Goal: Task Accomplishment & Management: Use online tool/utility

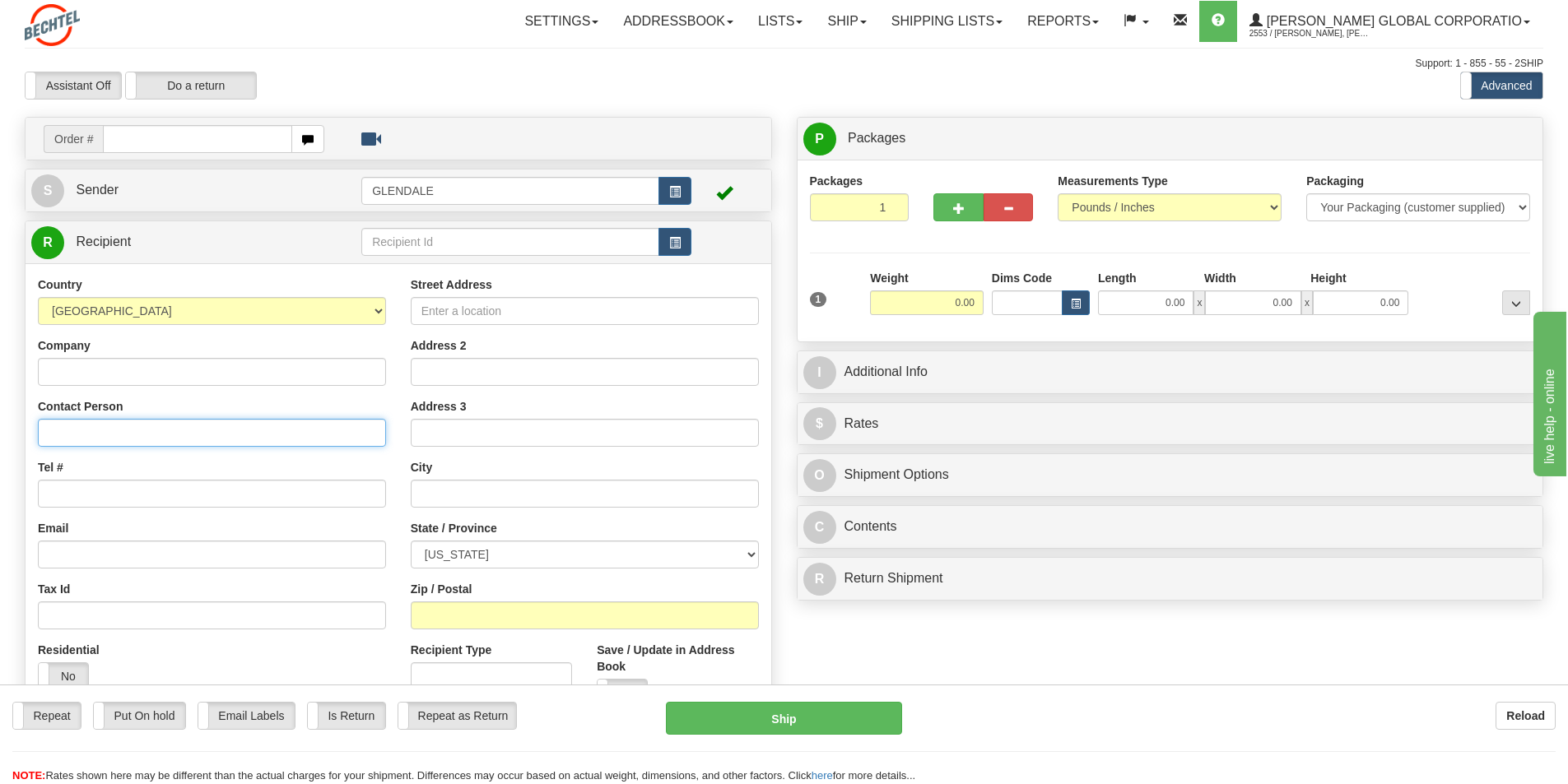
drag, startPoint x: 60, startPoint y: 435, endPoint x: 76, endPoint y: 419, distance: 22.6
click at [60, 435] on input "Contact Person" at bounding box center [212, 433] width 348 height 28
type input "[PERSON_NAME]"
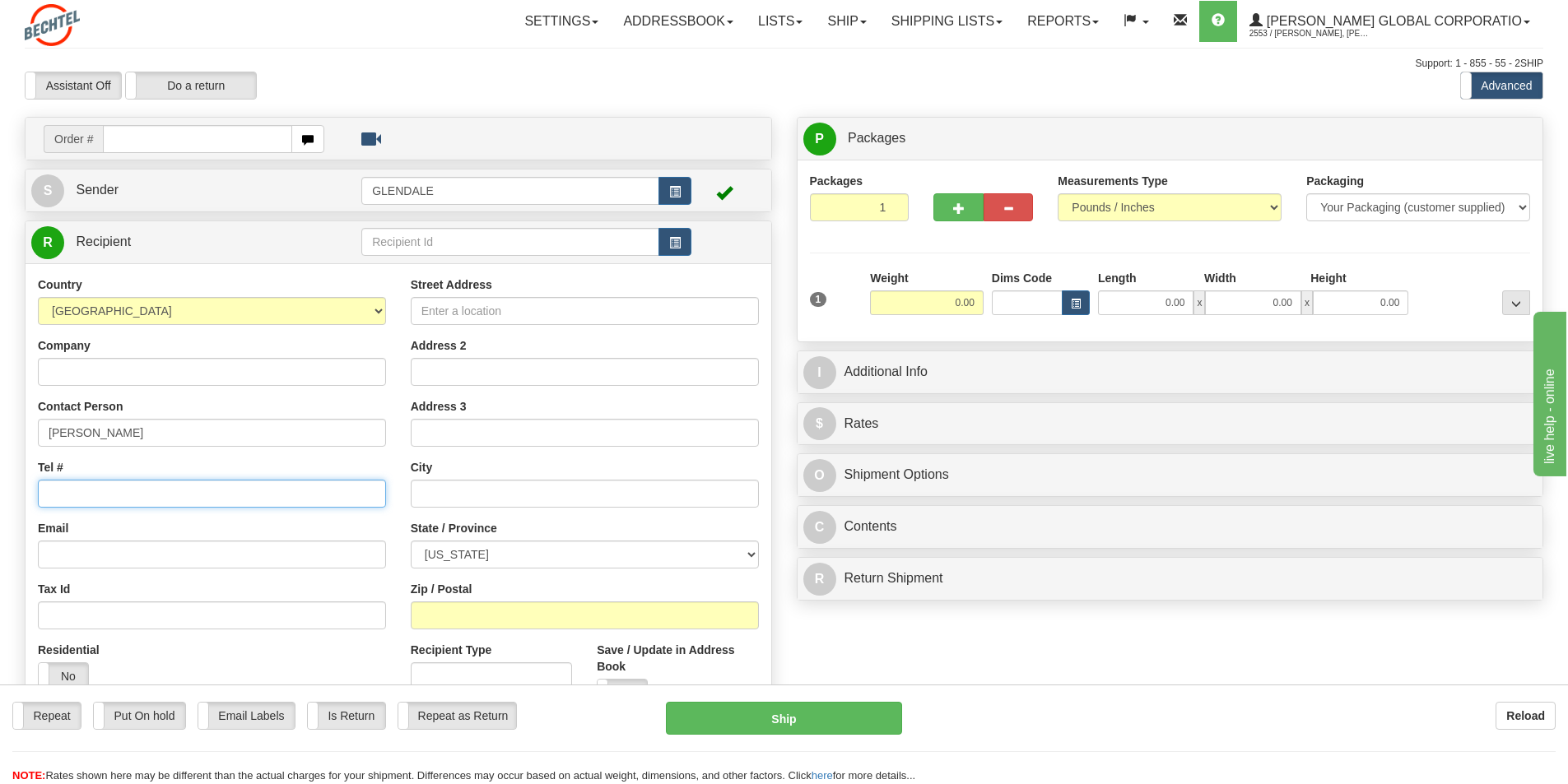
click at [97, 500] on input "Tel #" at bounding box center [212, 494] width 348 height 28
type input "4802053648"
click at [66, 373] on input "Company" at bounding box center [212, 372] width 348 height 28
type input "[PERSON_NAME] M&T"
click at [448, 304] on input "Street Address" at bounding box center [585, 311] width 348 height 28
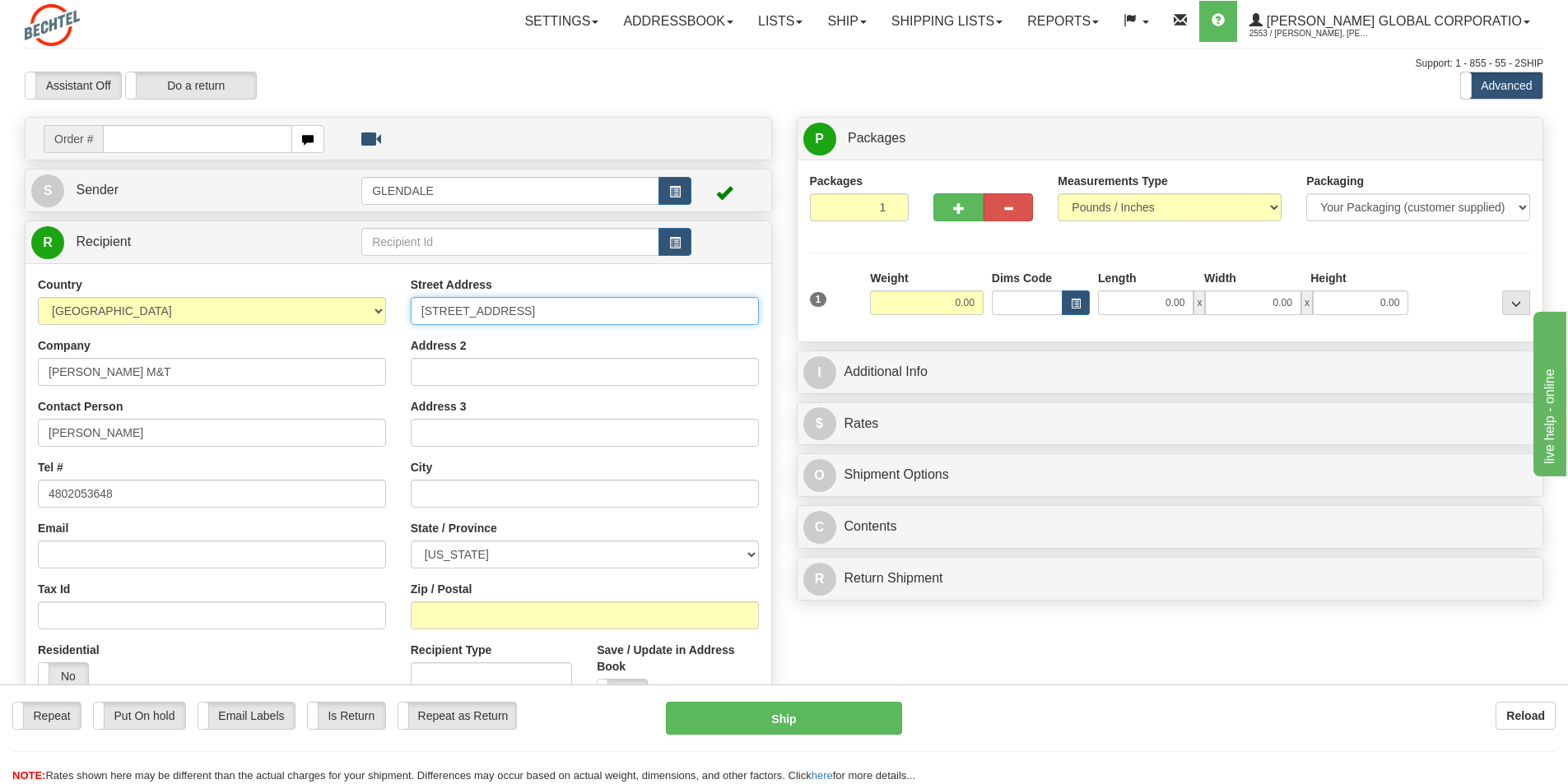
type input "[STREET_ADDRESS]"
click at [426, 495] on input "text" at bounding box center [585, 494] width 348 height 28
type input "[GEOGRAPHIC_DATA]"
click at [750, 552] on select "[US_STATE] [US_STATE] [US_STATE] [US_STATE] Armed Forces America Armed Forces E…" at bounding box center [585, 555] width 348 height 28
select select "OH"
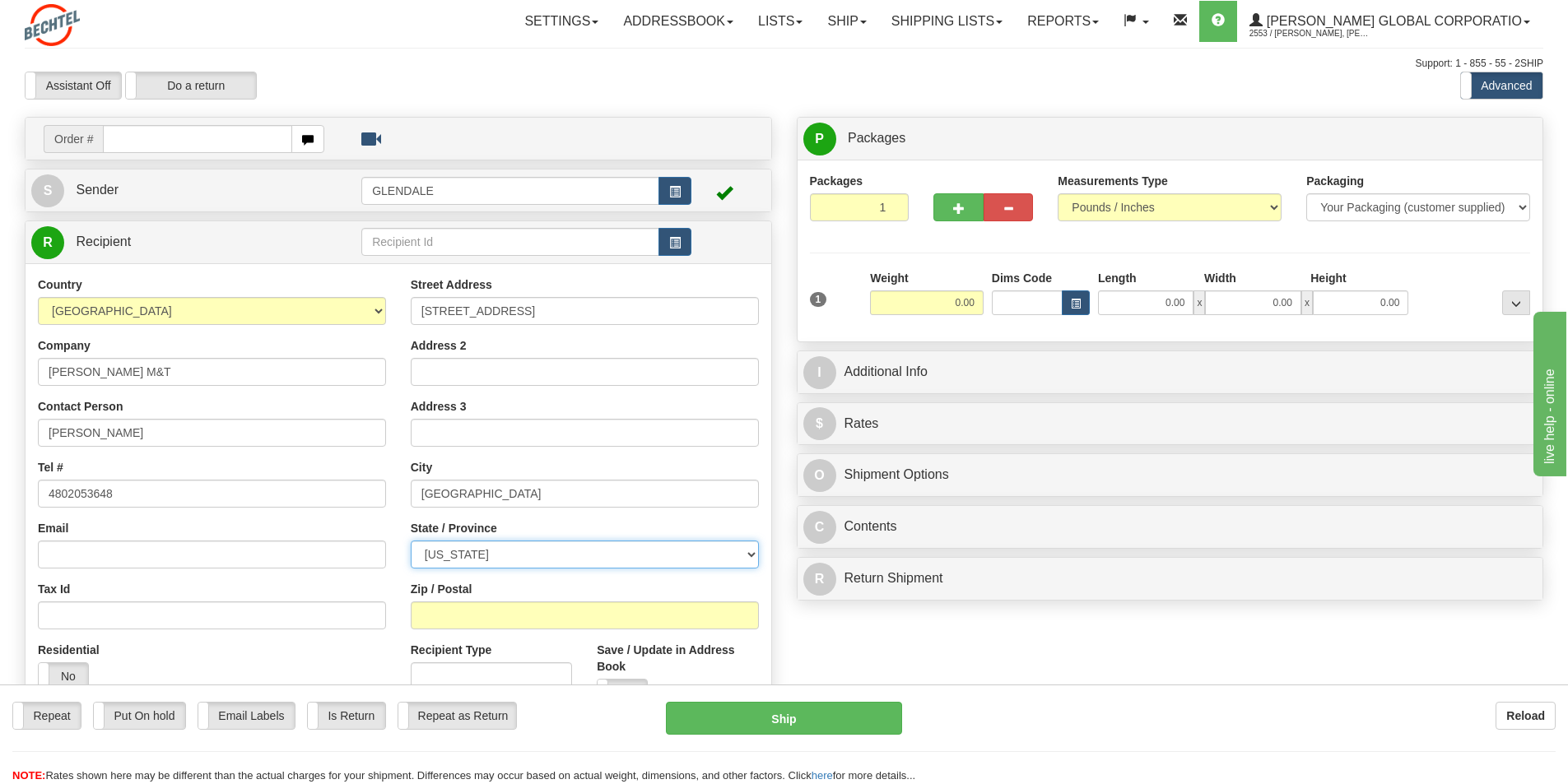
click at [411, 541] on select "[US_STATE] [US_STATE] [US_STATE] [US_STATE] Armed Forces America Armed Forces E…" at bounding box center [585, 555] width 348 height 28
click at [440, 614] on input "Zip / Postal" at bounding box center [585, 615] width 348 height 28
type input "43031"
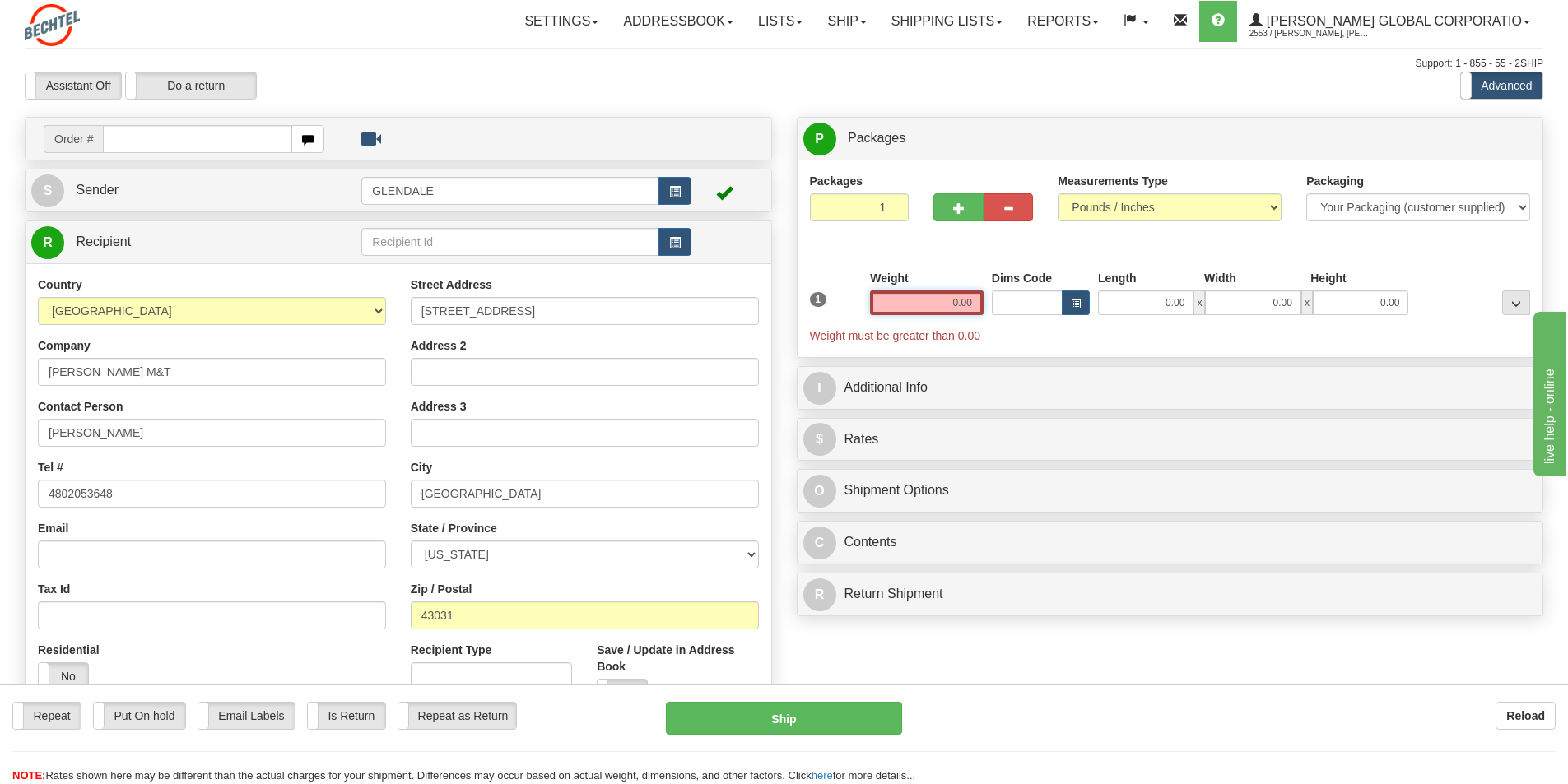
drag, startPoint x: 976, startPoint y: 300, endPoint x: 951, endPoint y: 302, distance: 25.1
click at [951, 302] on input "0.00" at bounding box center [927, 303] width 114 height 24
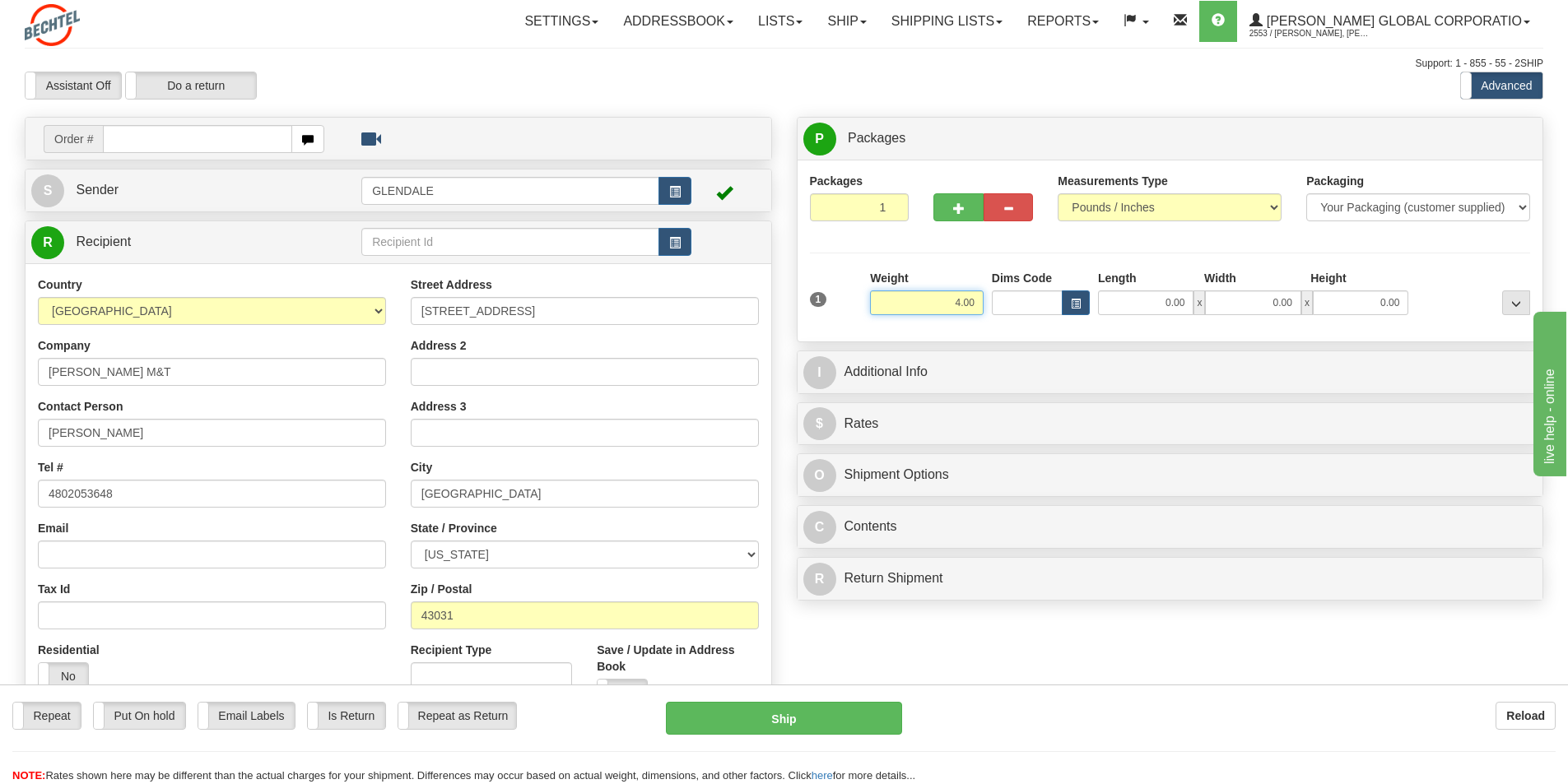
type input "4.00"
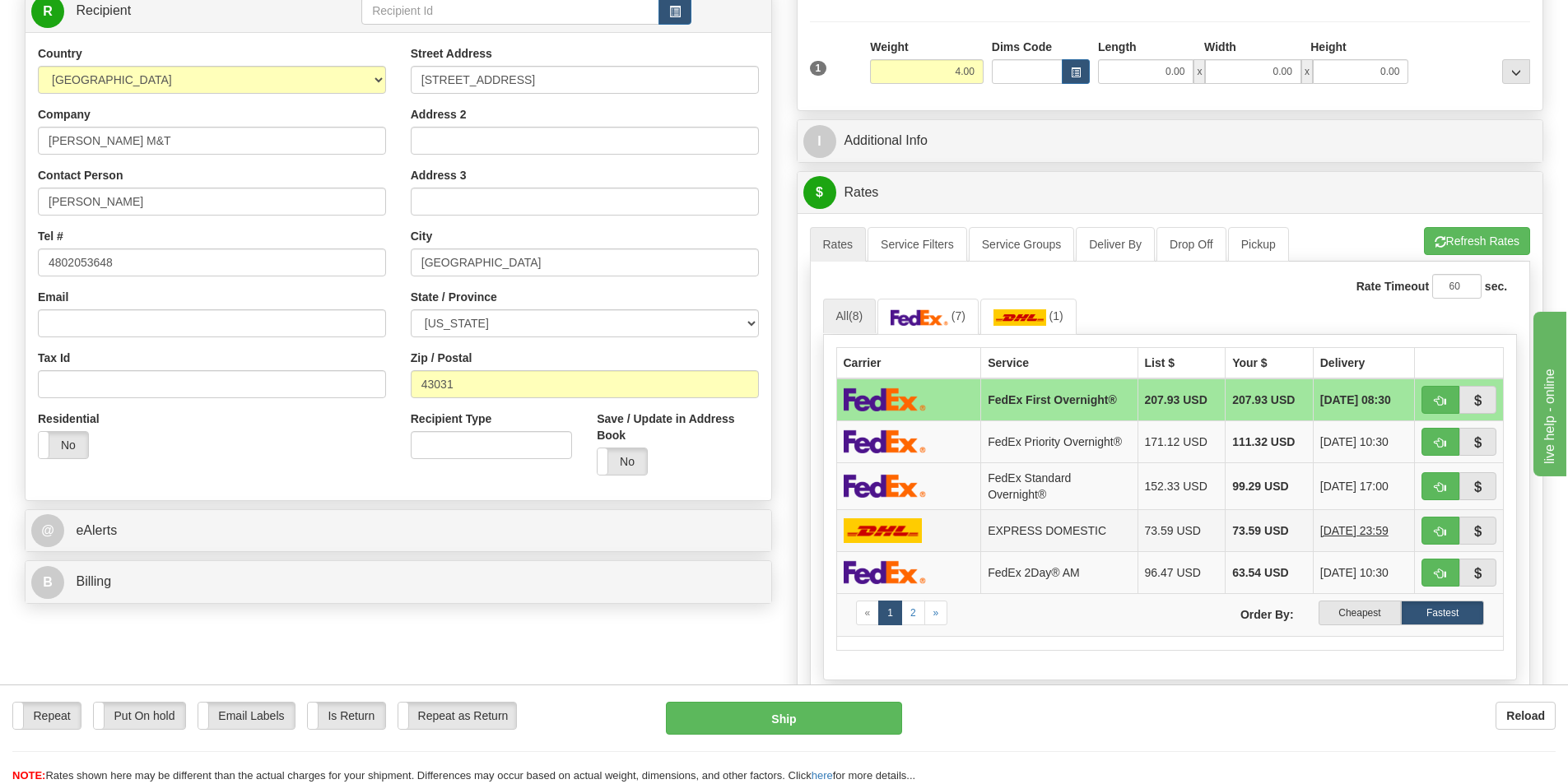
scroll to position [329, 0]
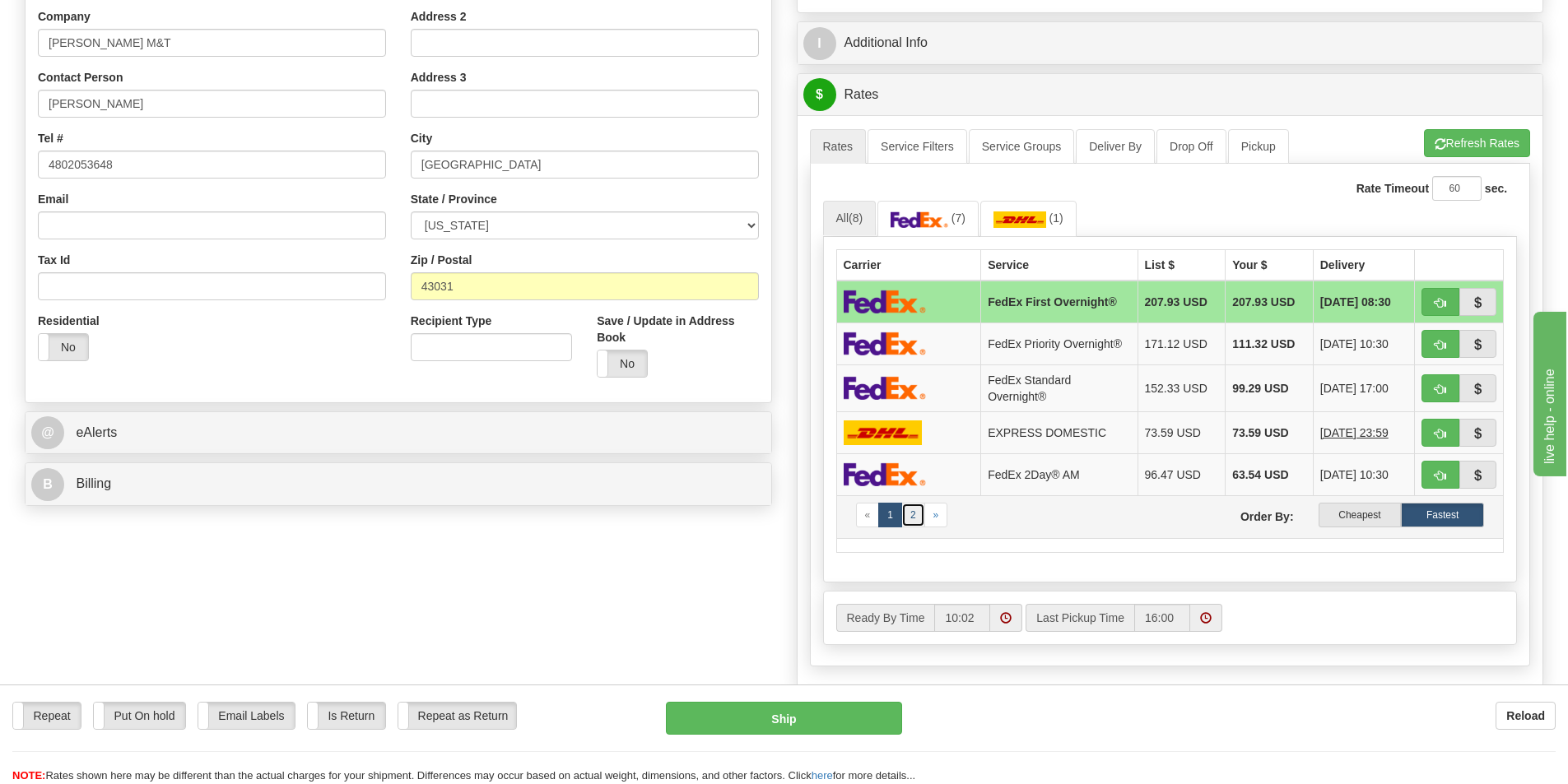
click at [907, 513] on link "2" at bounding box center [914, 515] width 24 height 24
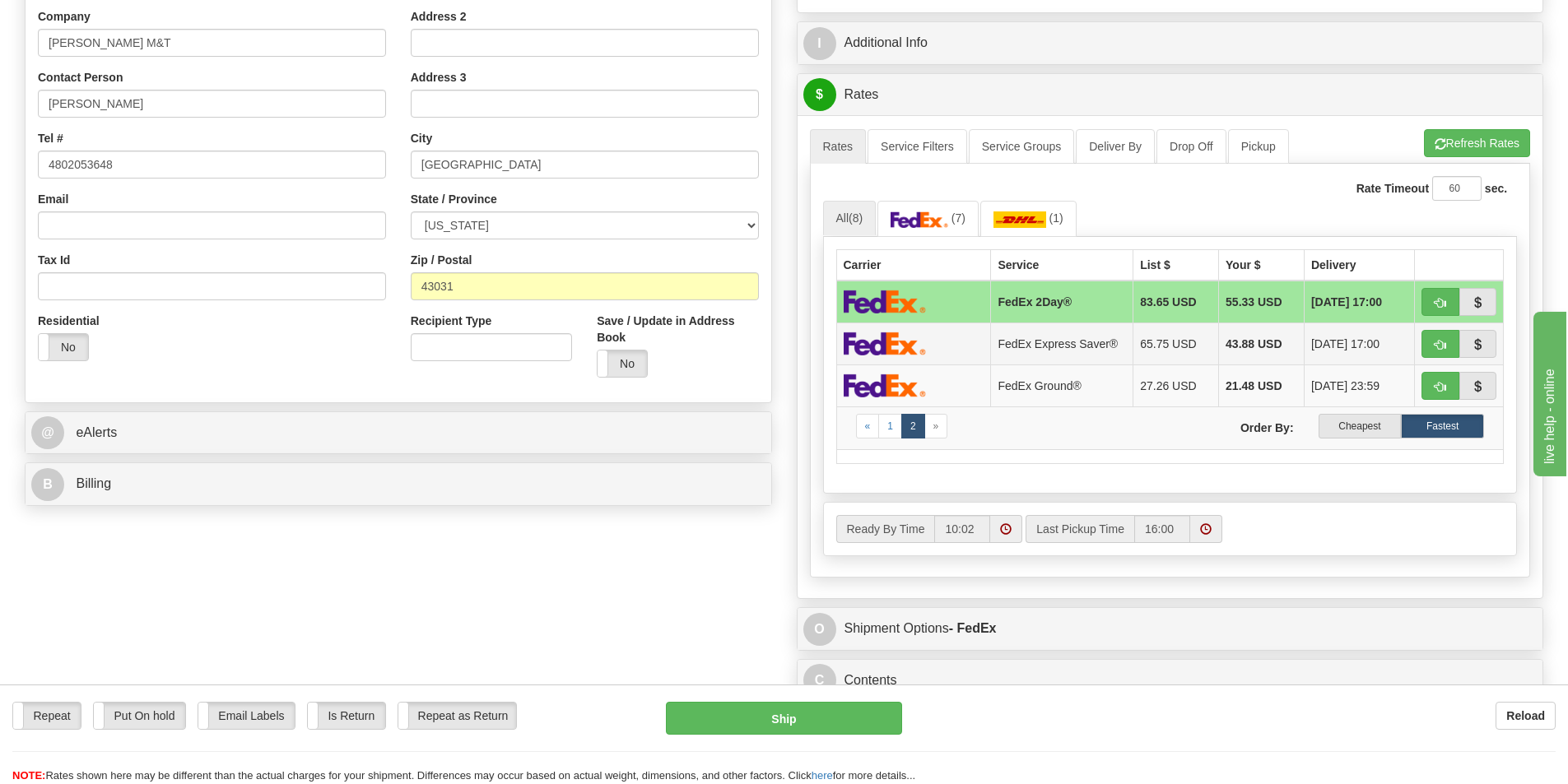
click at [895, 338] on img at bounding box center [885, 344] width 82 height 24
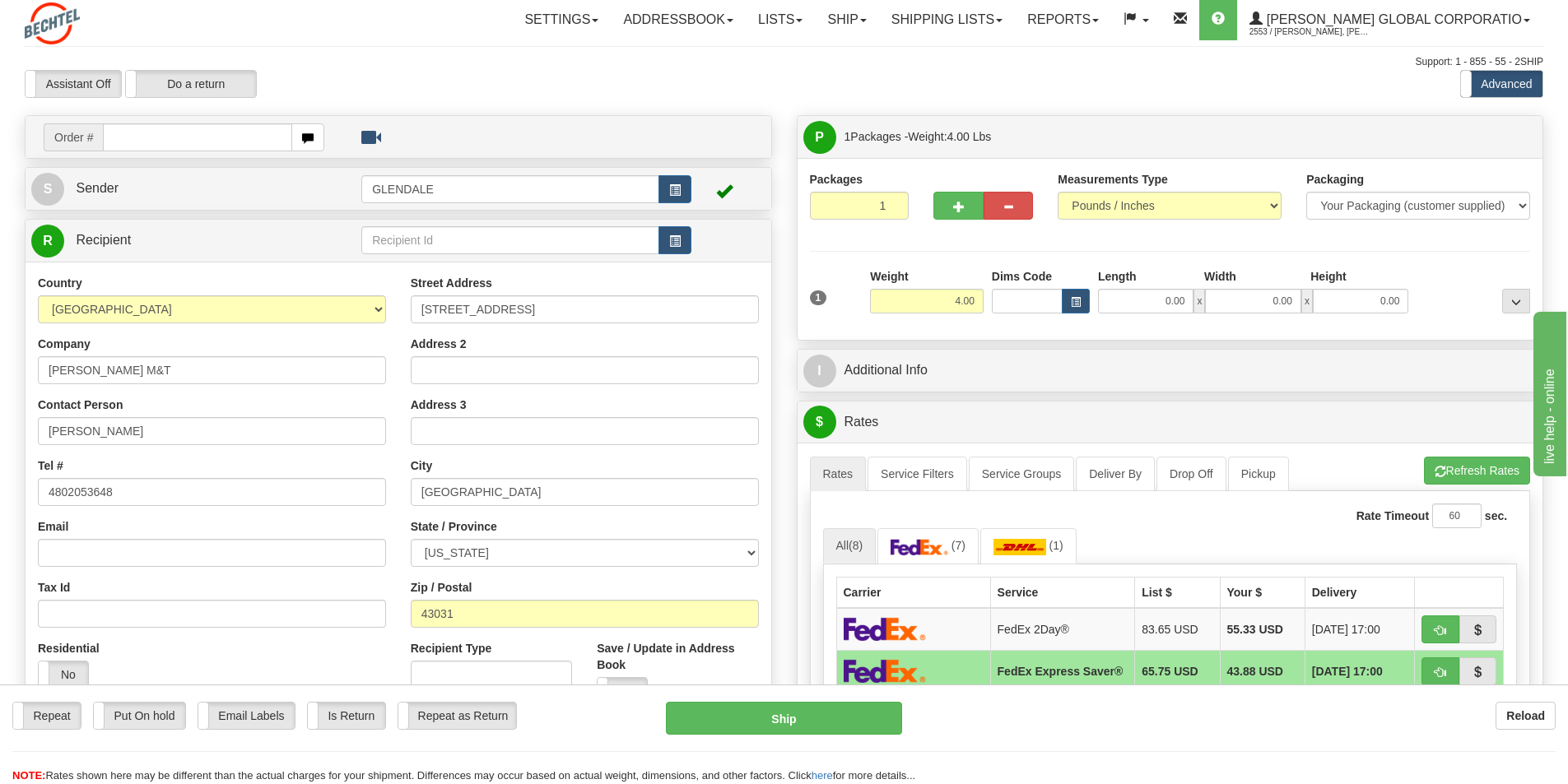
scroll to position [0, 0]
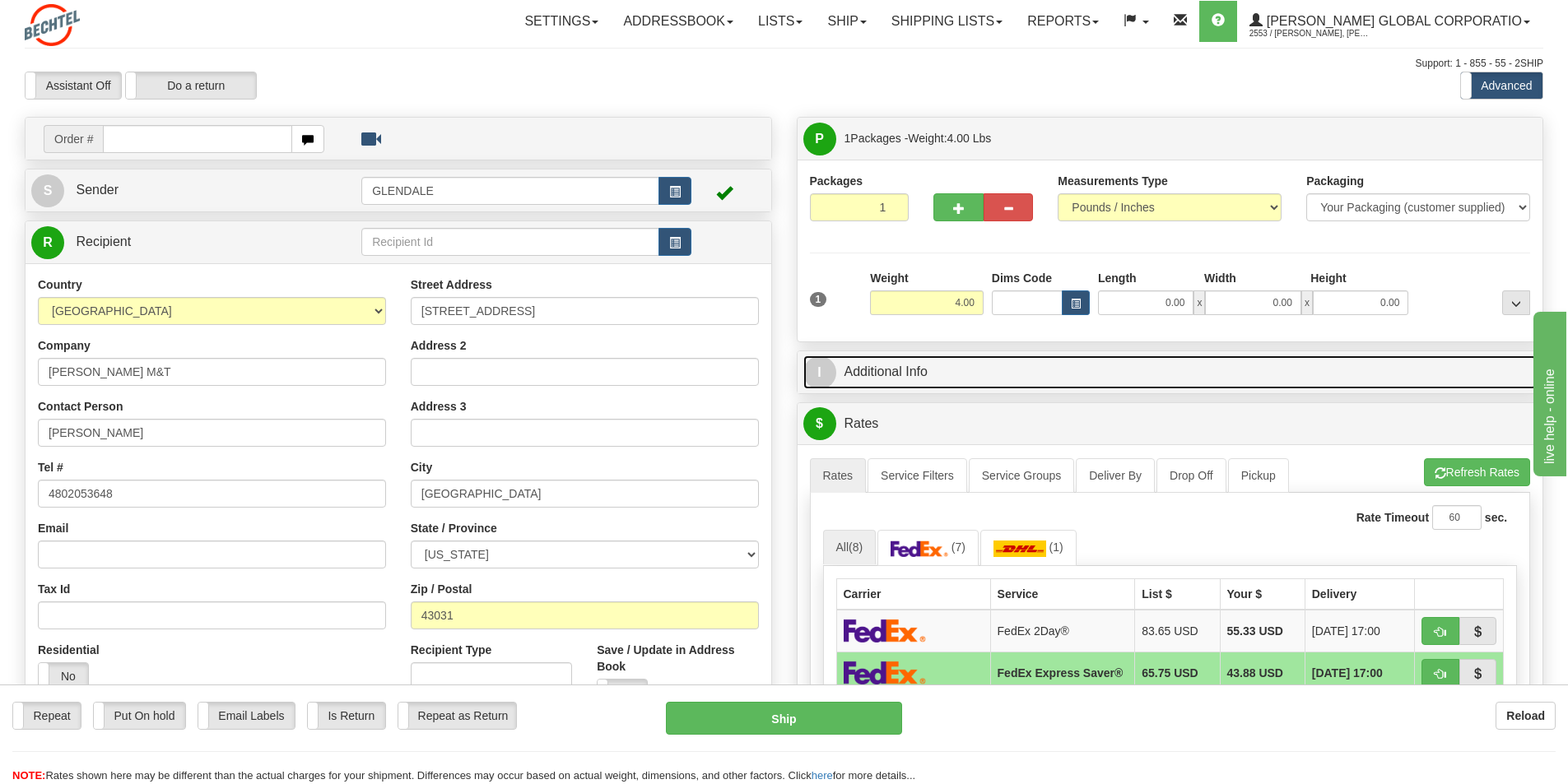
click at [860, 376] on link "I Additional Info" at bounding box center [1171, 372] width 735 height 34
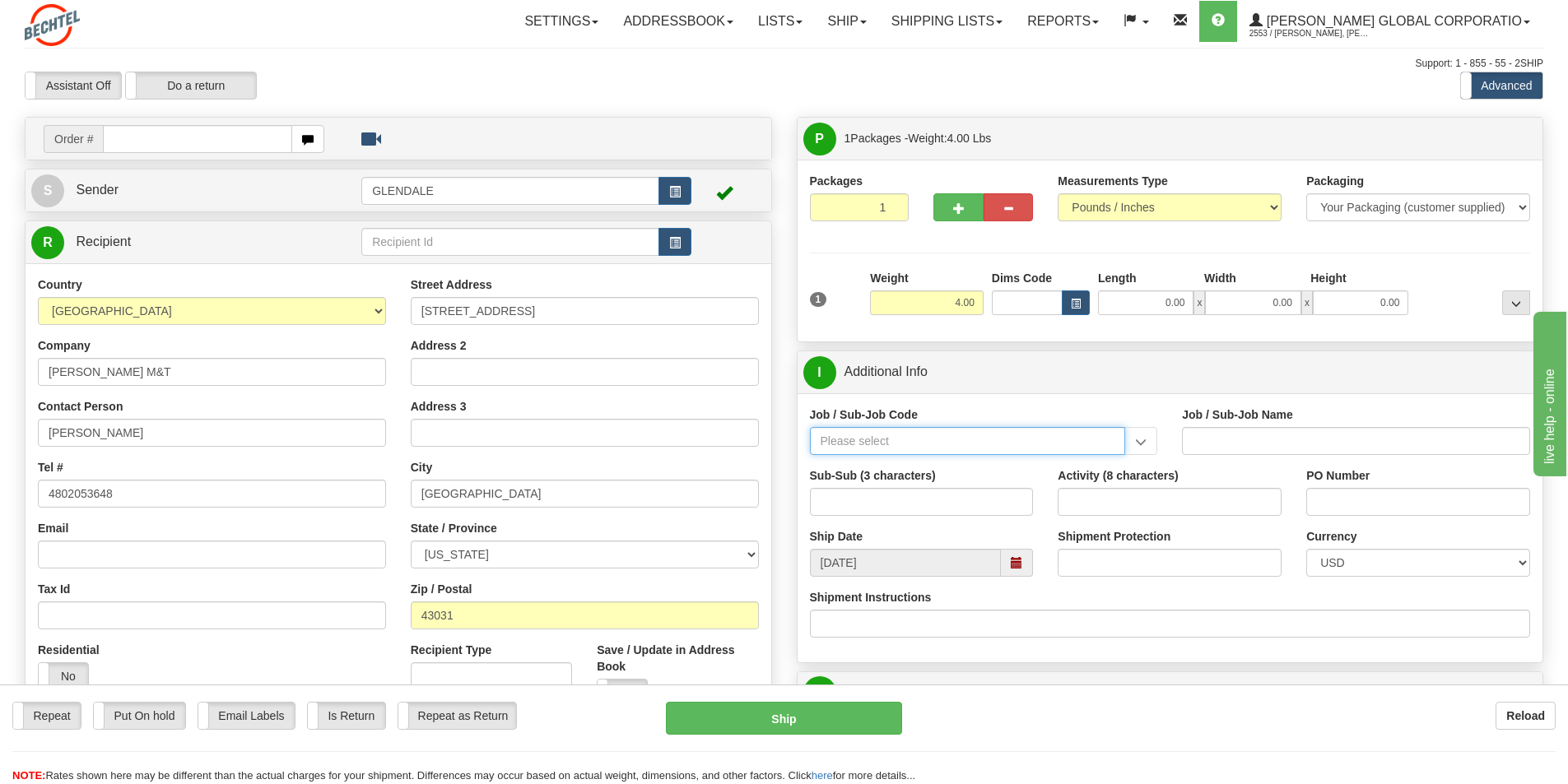
click at [840, 440] on input "Job / Sub-Job Code" at bounding box center [968, 441] width 316 height 28
click at [826, 438] on input "Job / Sub-Job Code" at bounding box center [968, 441] width 316 height 28
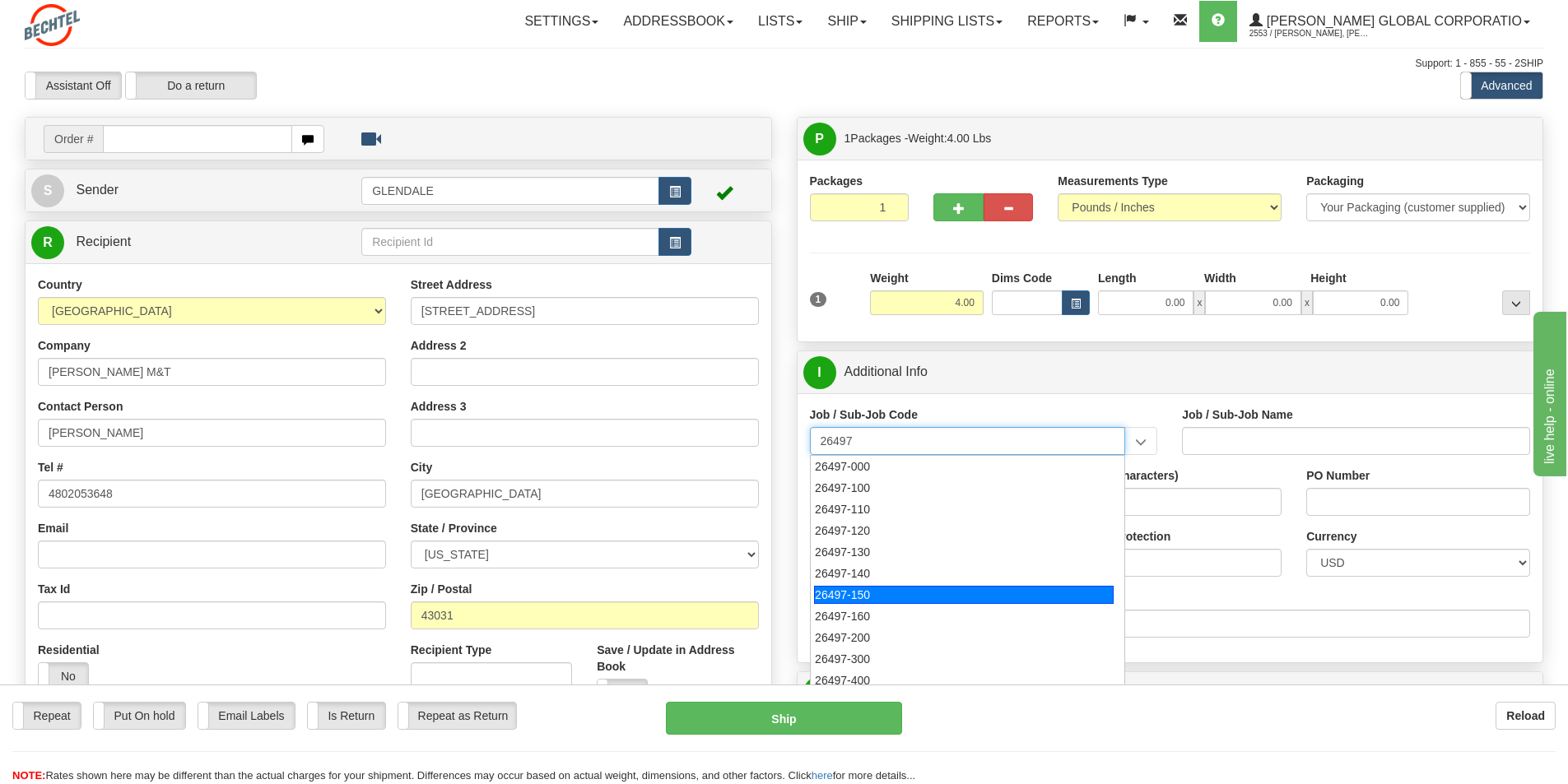
type input "26497"
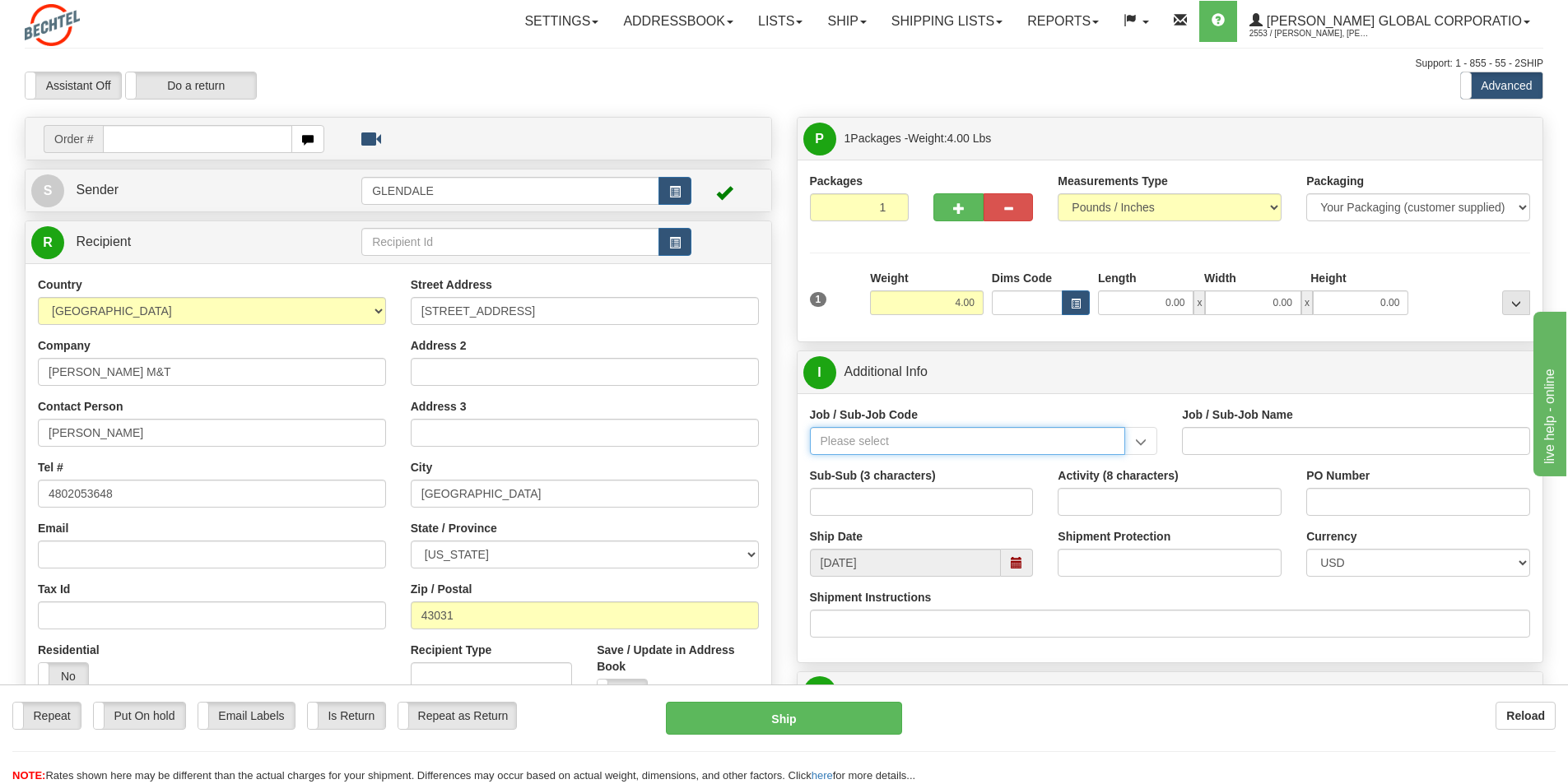
click at [858, 438] on input "Job / Sub-Job Code" at bounding box center [968, 441] width 316 height 28
click at [867, 442] on input "Job / Sub-Job Code" at bounding box center [968, 441] width 316 height 28
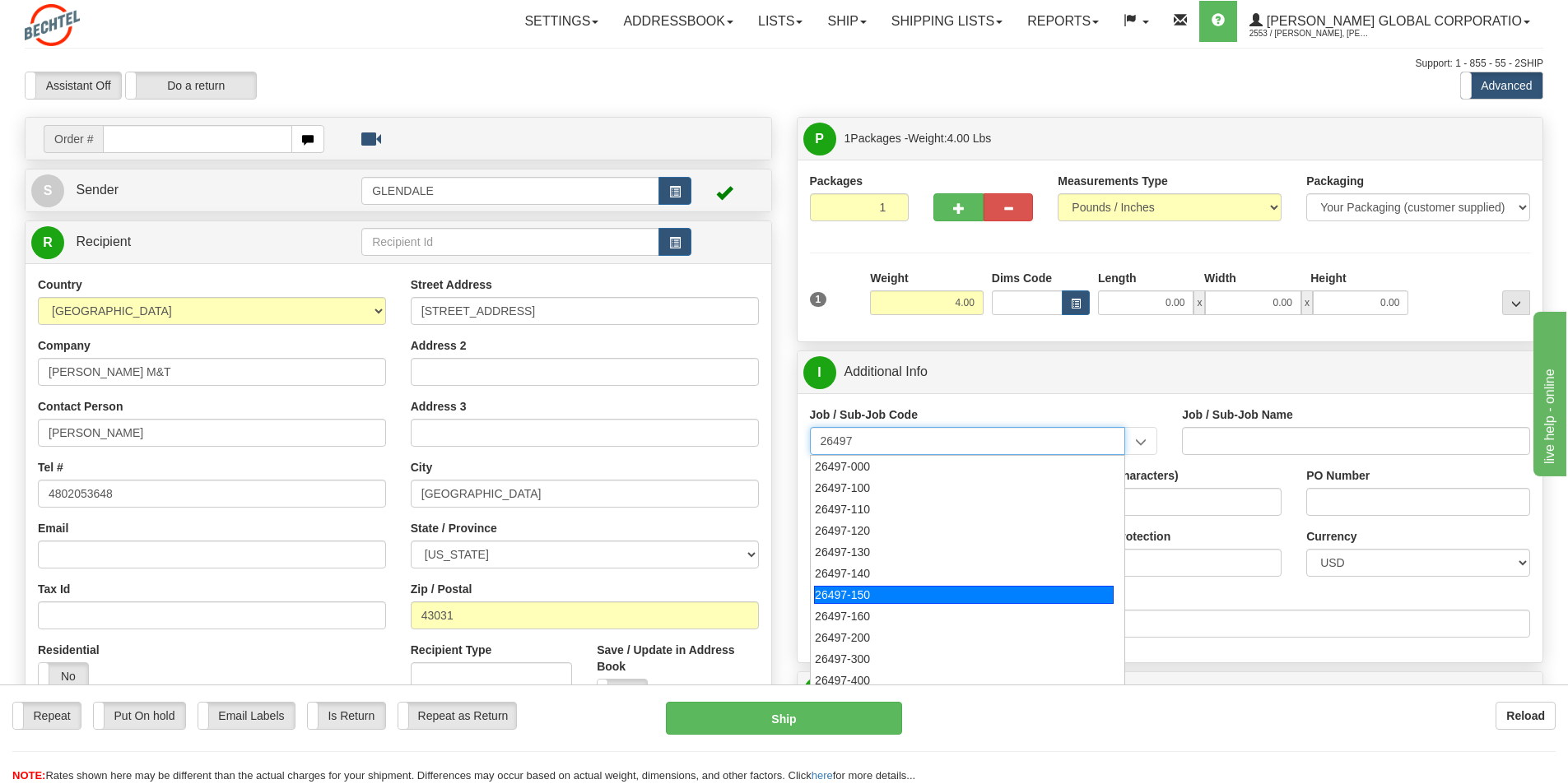
click at [854, 594] on div "26497-150" at bounding box center [963, 595] width 299 height 18
type input "26497-150"
type input "PROJECT CARDINAL SEMICONDUCTOR FAB - PHASE 1 - FI"
type input "26497-150"
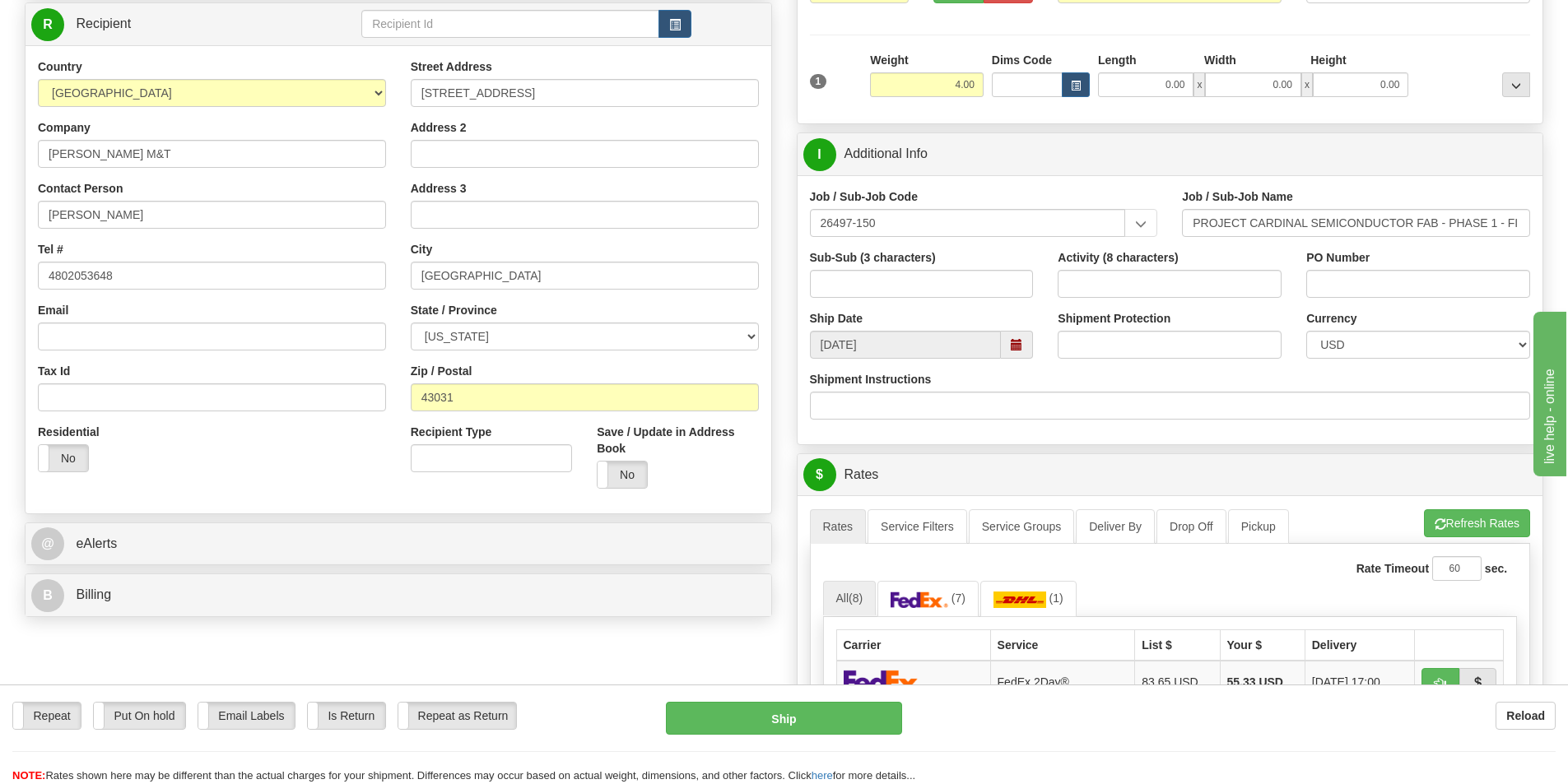
scroll to position [247, 0]
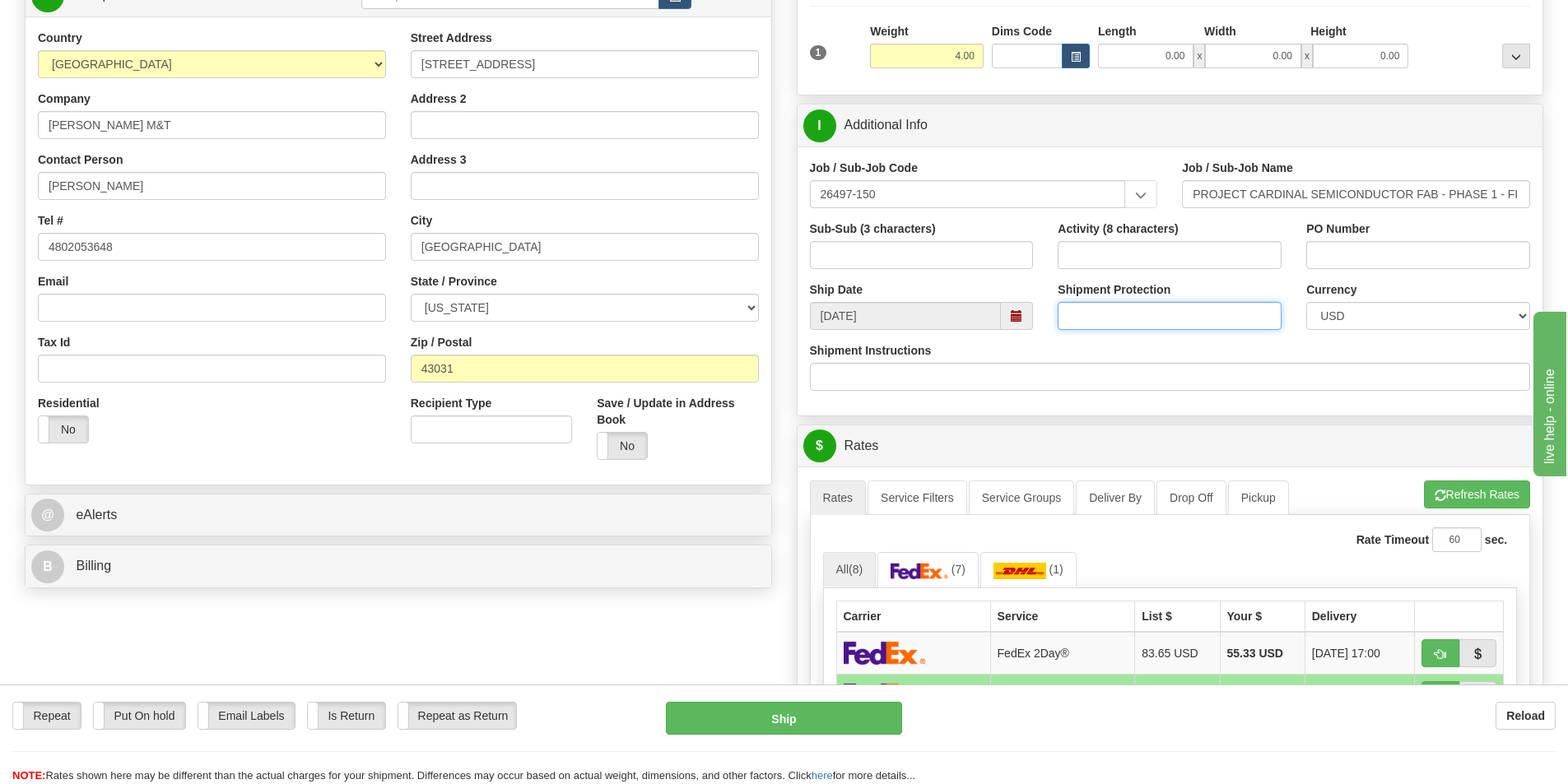
click at [1266, 317] on input "Shipment Protection" at bounding box center [1169, 316] width 224 height 28
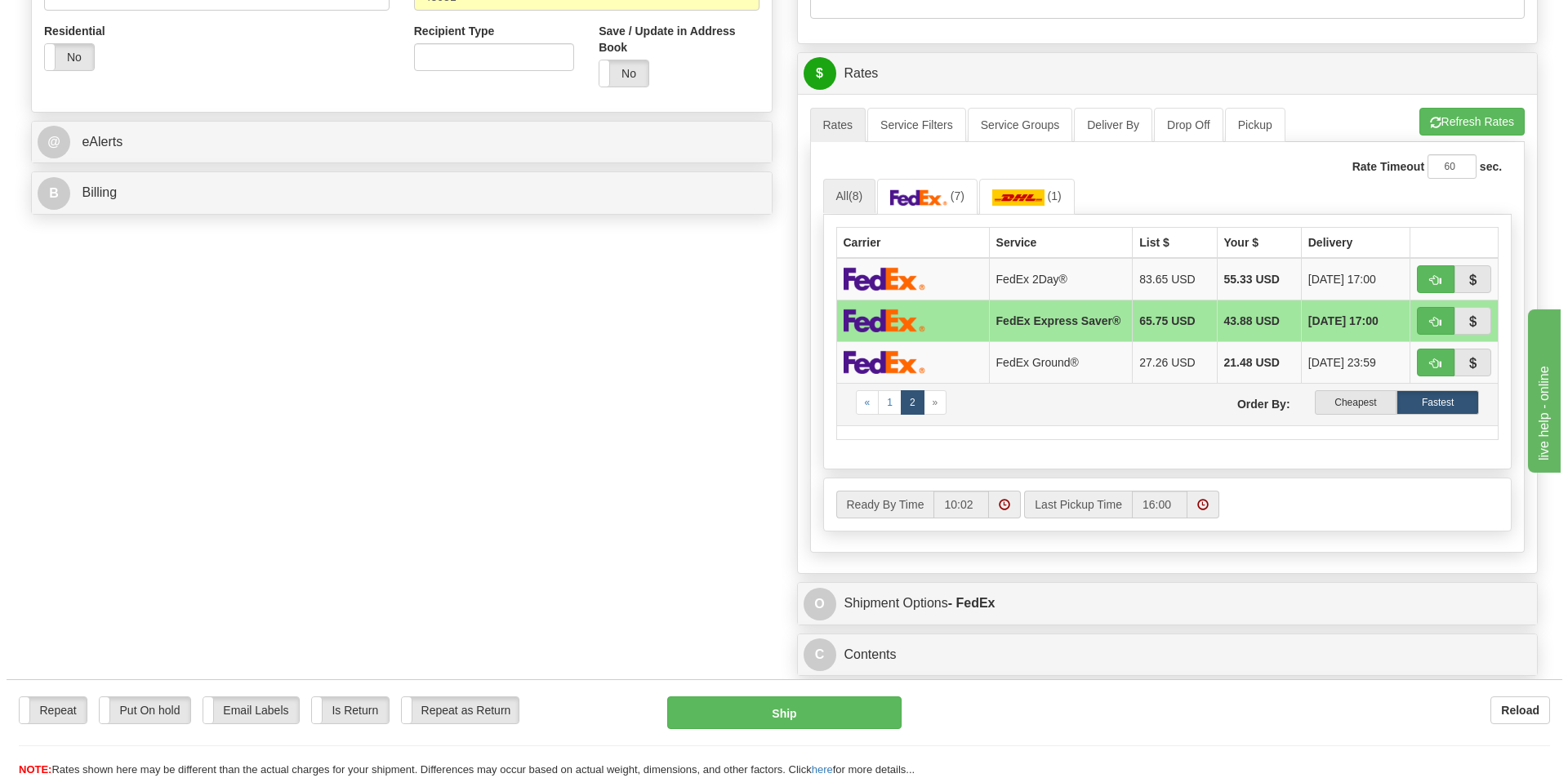
scroll to position [653, 0]
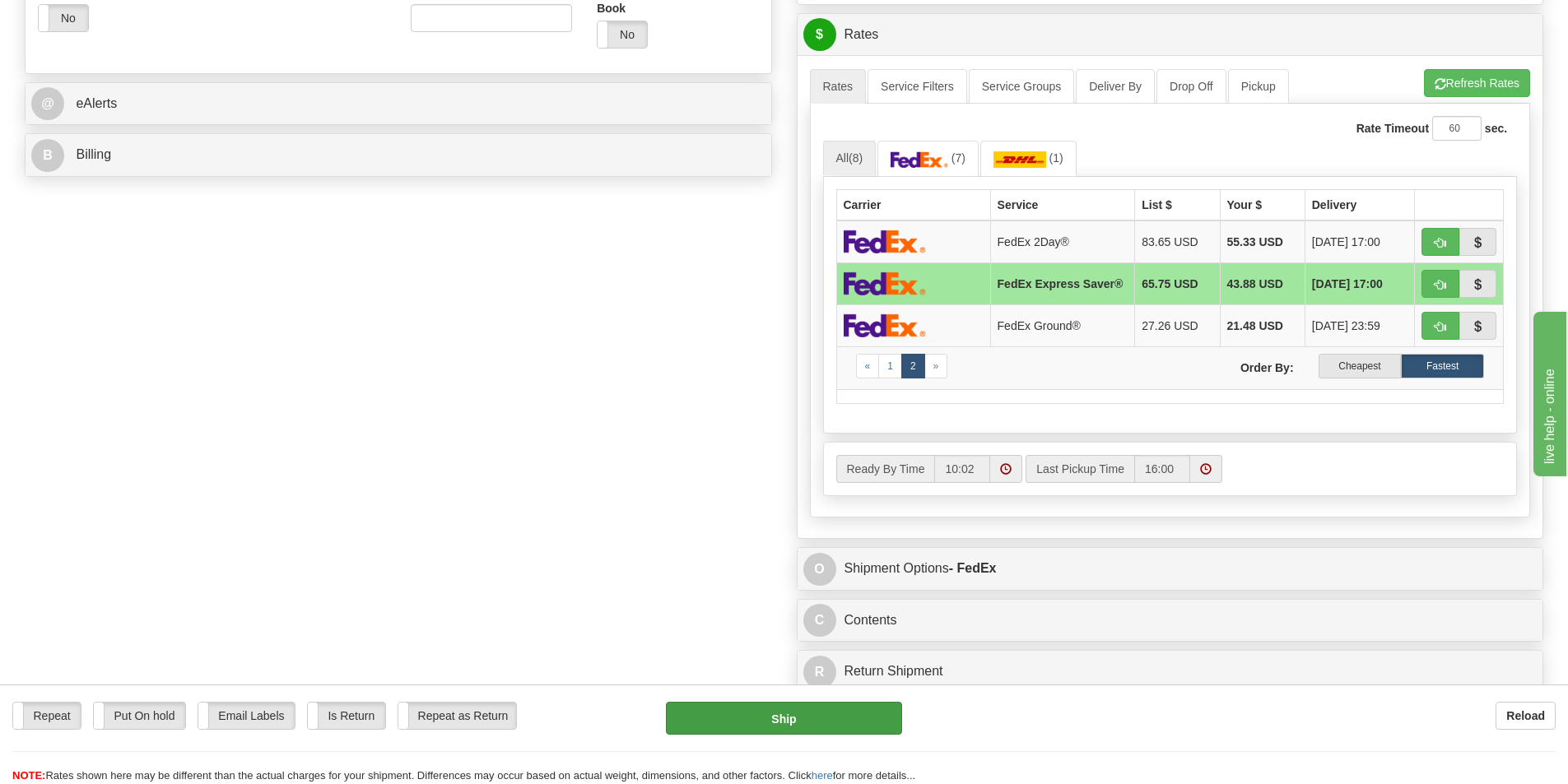
type input "1000"
click at [779, 717] on button "Ship" at bounding box center [783, 718] width 236 height 33
type input "20"
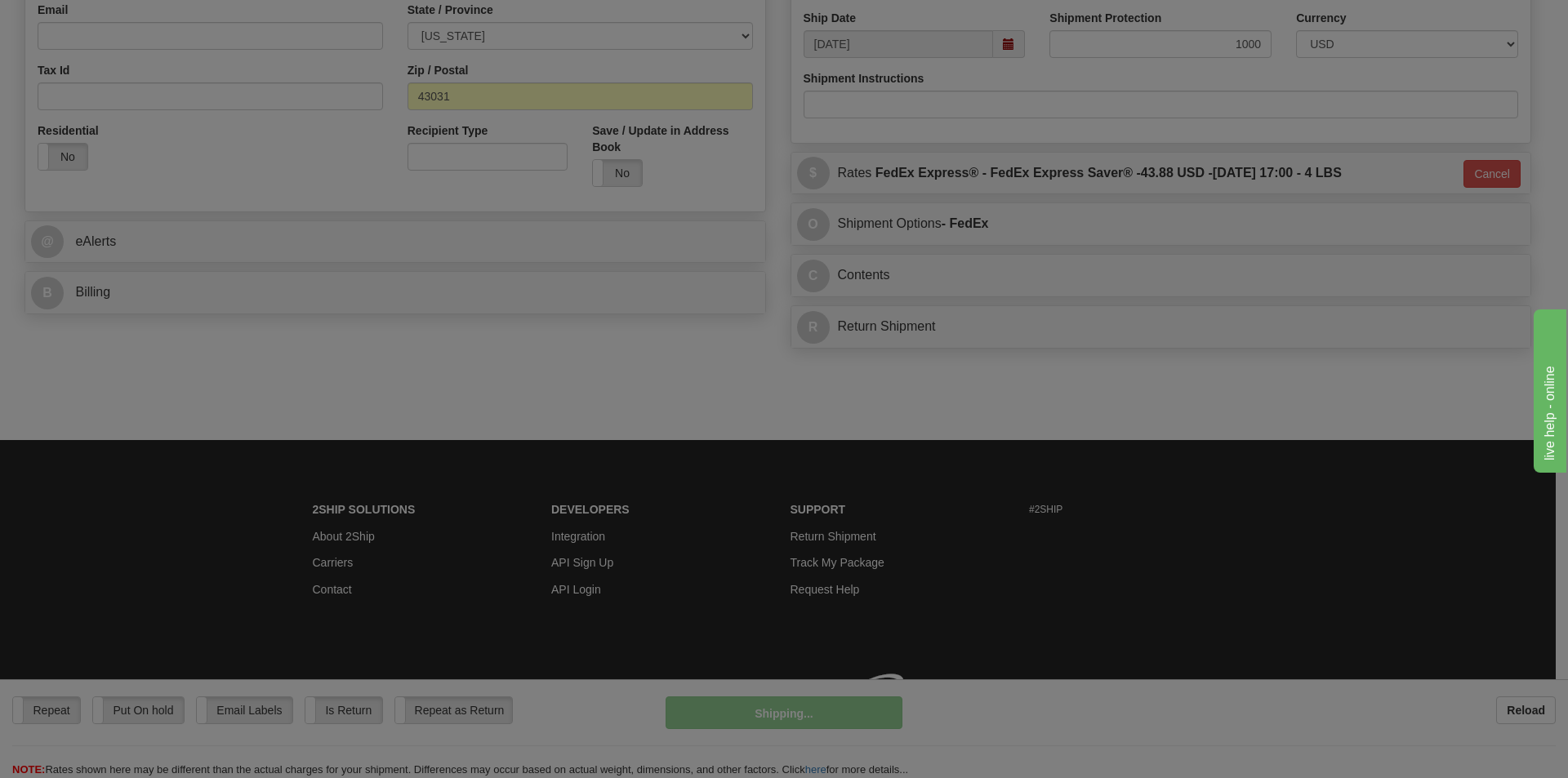
scroll to position [538, 0]
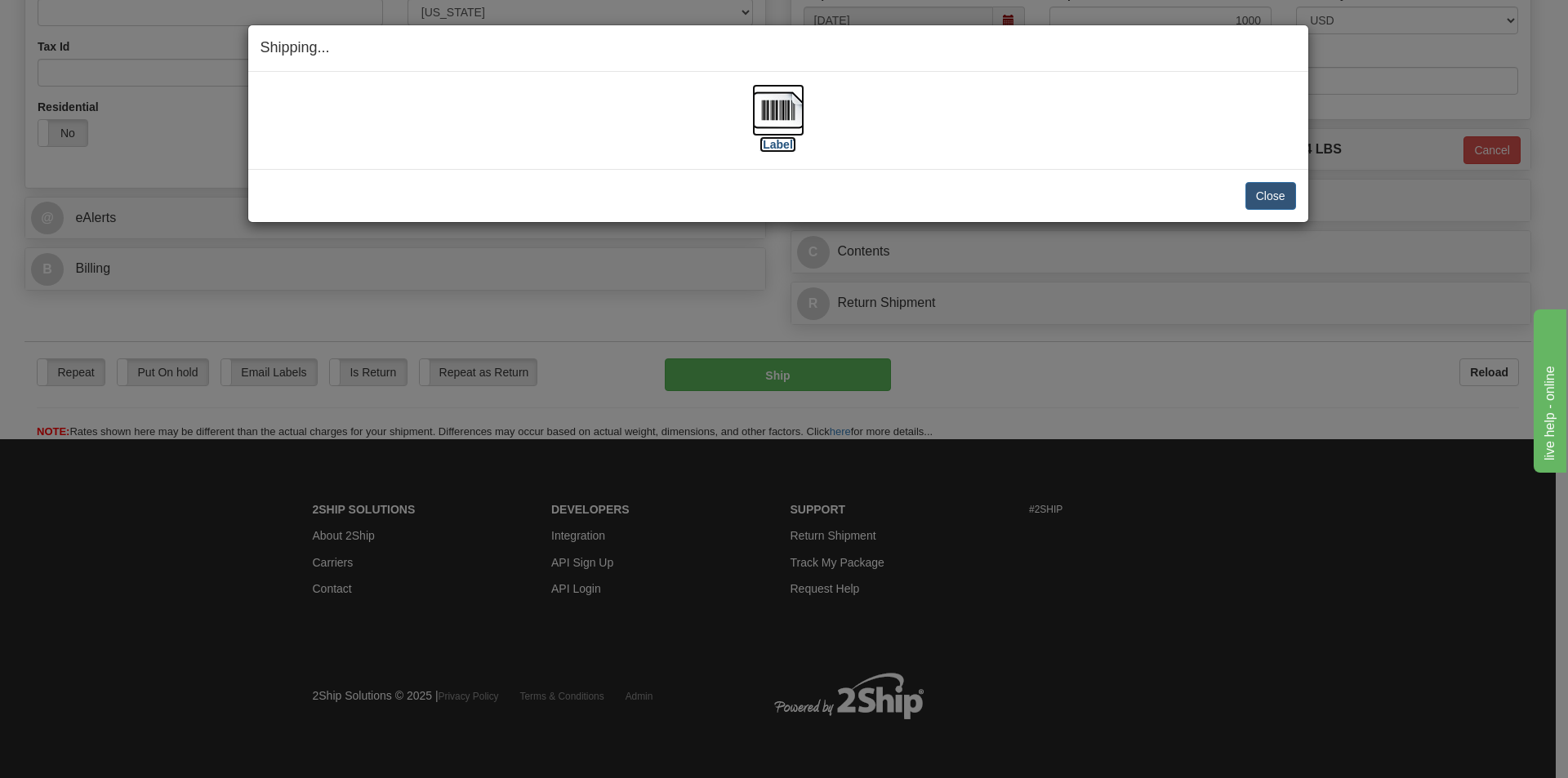
click at [772, 108] on img at bounding box center [778, 110] width 53 height 53
